Goal: Task Accomplishment & Management: Manage account settings

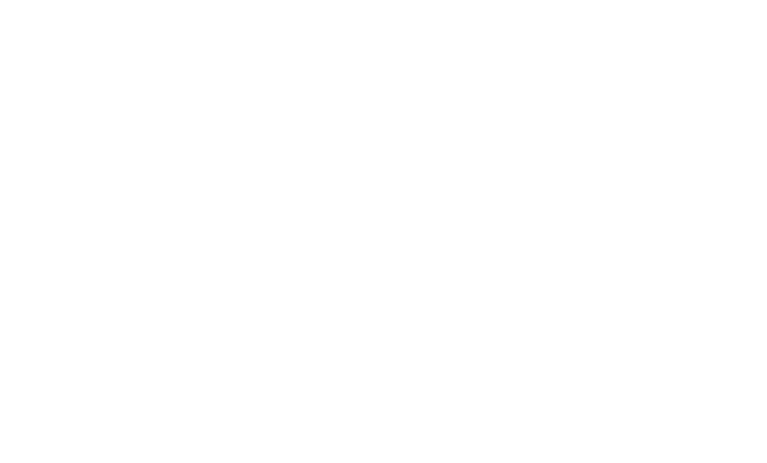
click at [356, 240] on img at bounding box center [503, 211] width 323 height 307
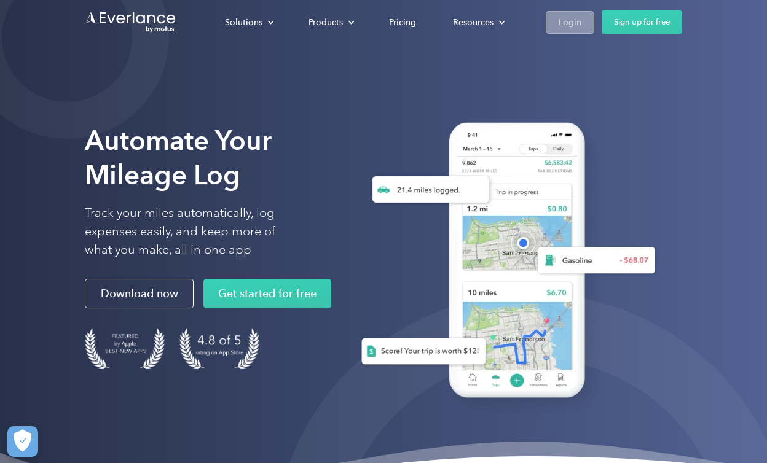
click at [564, 18] on div "Login" at bounding box center [570, 22] width 23 height 15
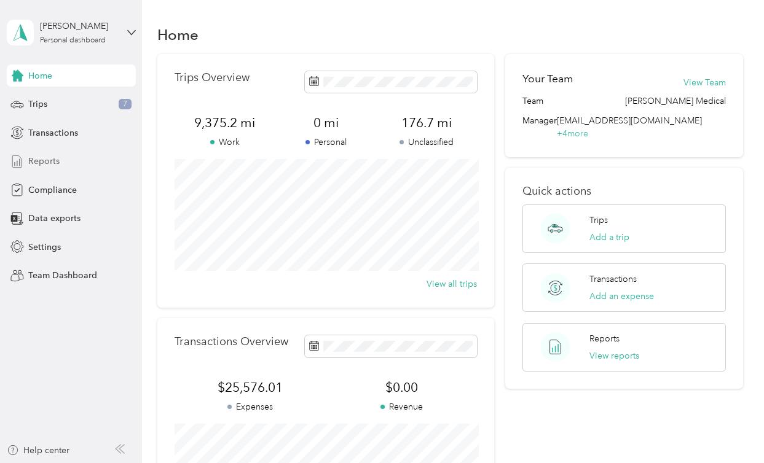
click at [41, 163] on span "Reports" at bounding box center [43, 161] width 31 height 13
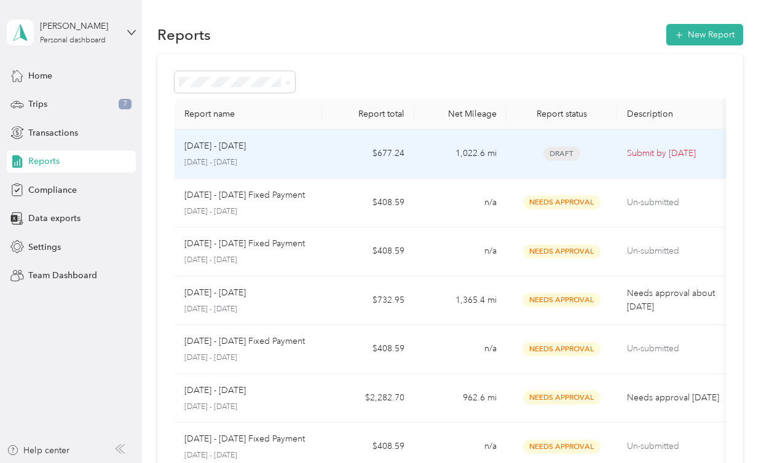
click at [331, 142] on td "$677.24" at bounding box center [368, 154] width 92 height 49
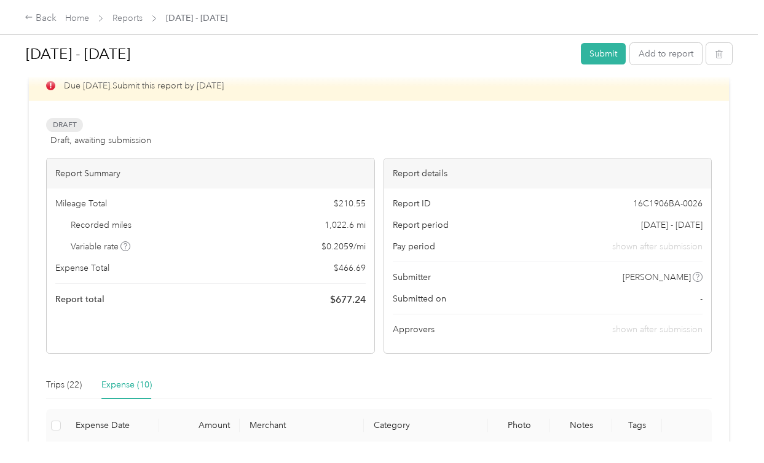
scroll to position [26, 0]
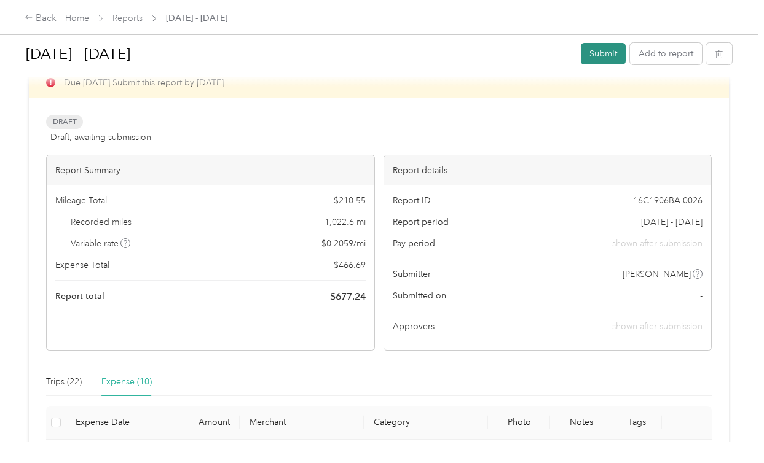
click at [600, 55] on button "Submit" at bounding box center [603, 54] width 45 height 22
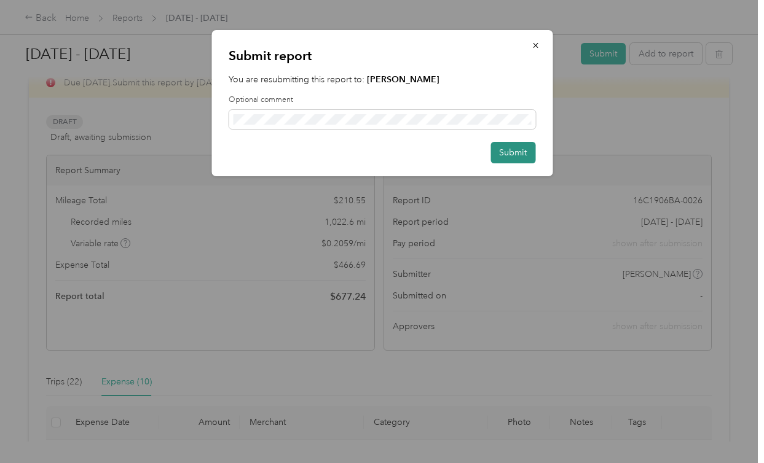
click at [517, 151] on button "Submit" at bounding box center [512, 153] width 45 height 22
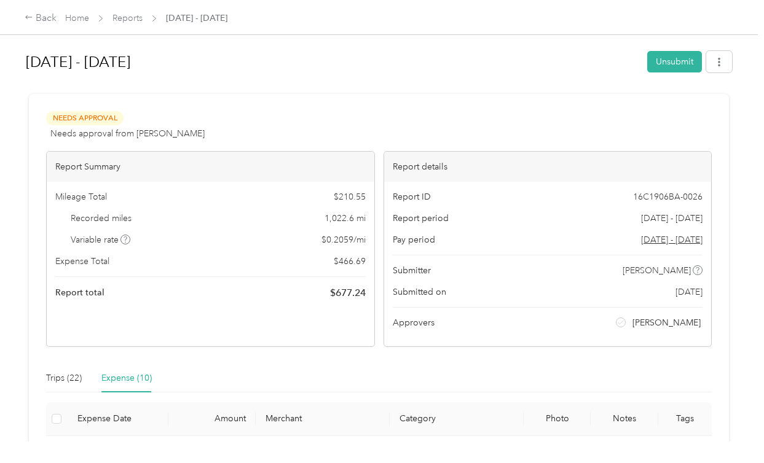
scroll to position [0, 0]
